Goal: Task Accomplishment & Management: Manage account settings

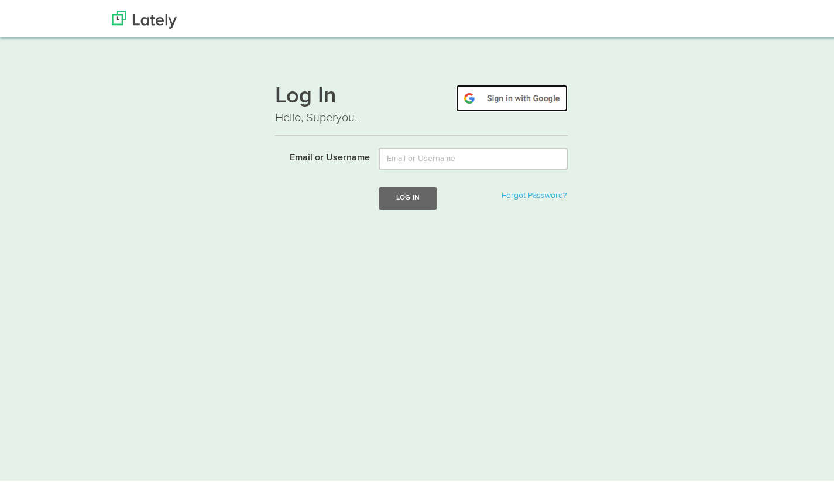
click at [550, 98] on img at bounding box center [512, 96] width 112 height 27
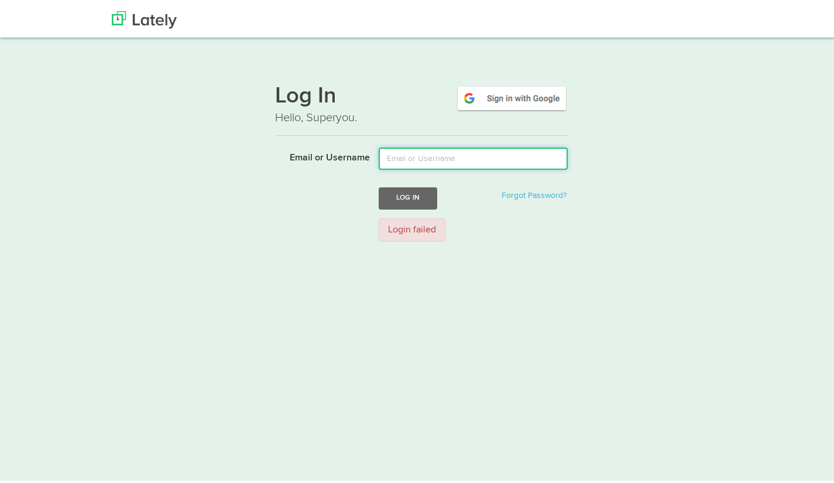
click at [545, 152] on input "Email or Username" at bounding box center [473, 156] width 189 height 22
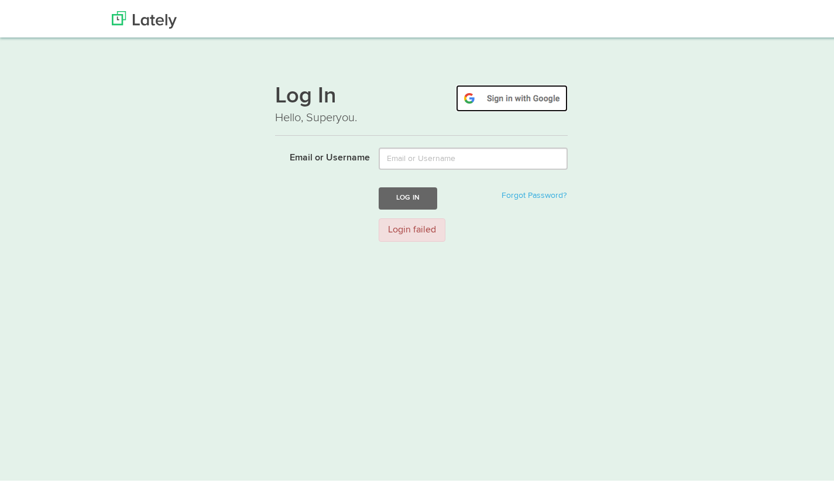
click at [535, 99] on img at bounding box center [512, 96] width 112 height 27
click at [500, 97] on img at bounding box center [512, 96] width 112 height 27
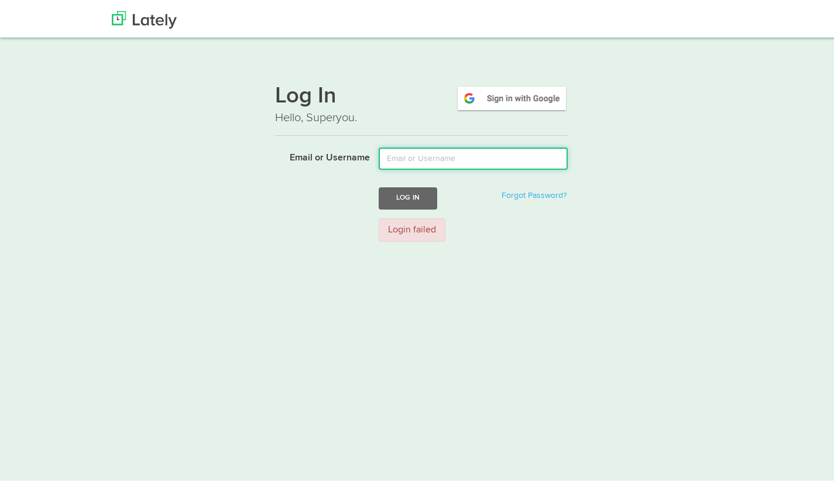
click at [503, 154] on input "Email or Username" at bounding box center [473, 156] width 189 height 22
type input "info.pilatesliving@gmail.com"
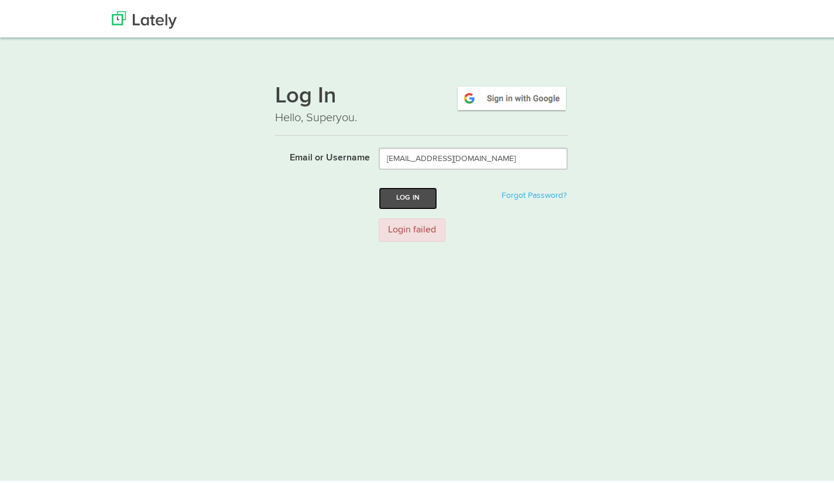
click at [421, 198] on button "Log In" at bounding box center [408, 196] width 59 height 22
click at [516, 98] on img at bounding box center [512, 96] width 112 height 27
click at [537, 194] on link "Forgot Password?" at bounding box center [534, 193] width 65 height 8
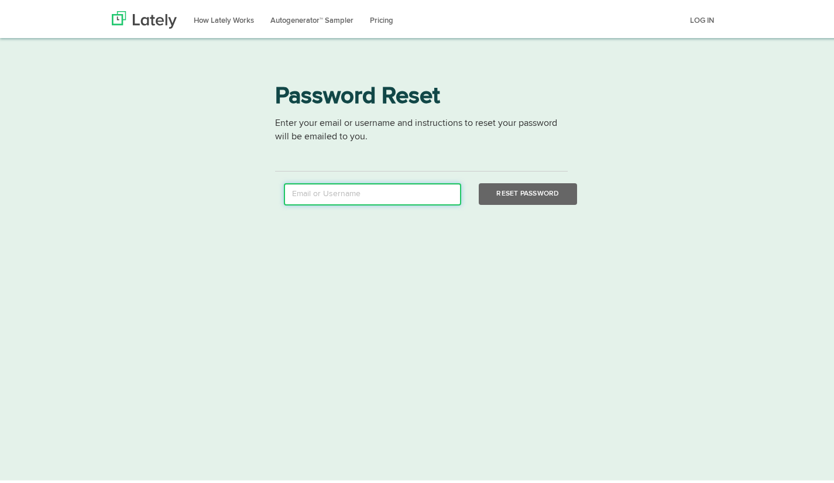
click at [396, 188] on input "email" at bounding box center [372, 192] width 177 height 22
type input "info.pilatesliving@gmail.com"
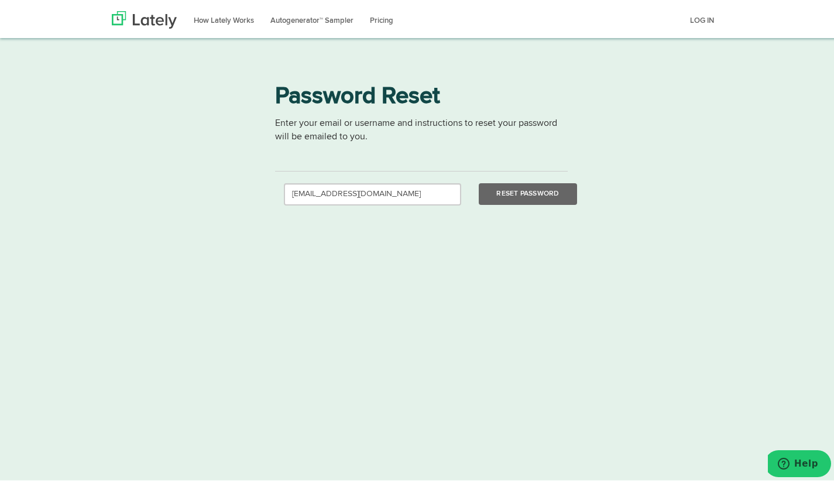
click at [0, 252] on html "How Lately Works Autogenerator™ Sampler Pricing START A FREE TRIAL LOG IN Thank…" at bounding box center [421, 241] width 843 height 483
click at [533, 186] on button "Reset Password" at bounding box center [528, 192] width 98 height 22
